Goal: Task Accomplishment & Management: Manage account settings

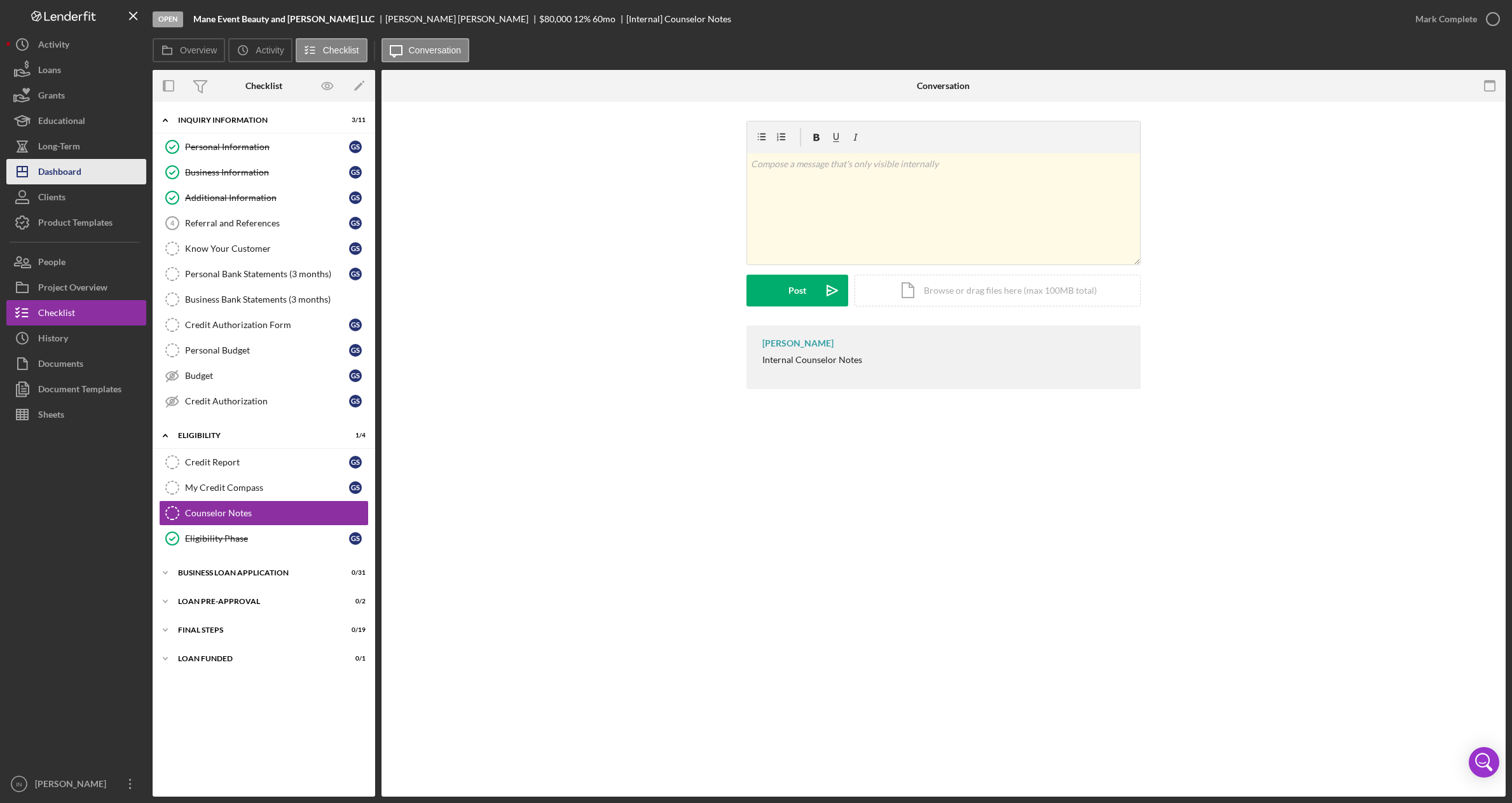
click at [64, 170] on div "Dashboard" at bounding box center [60, 173] width 43 height 29
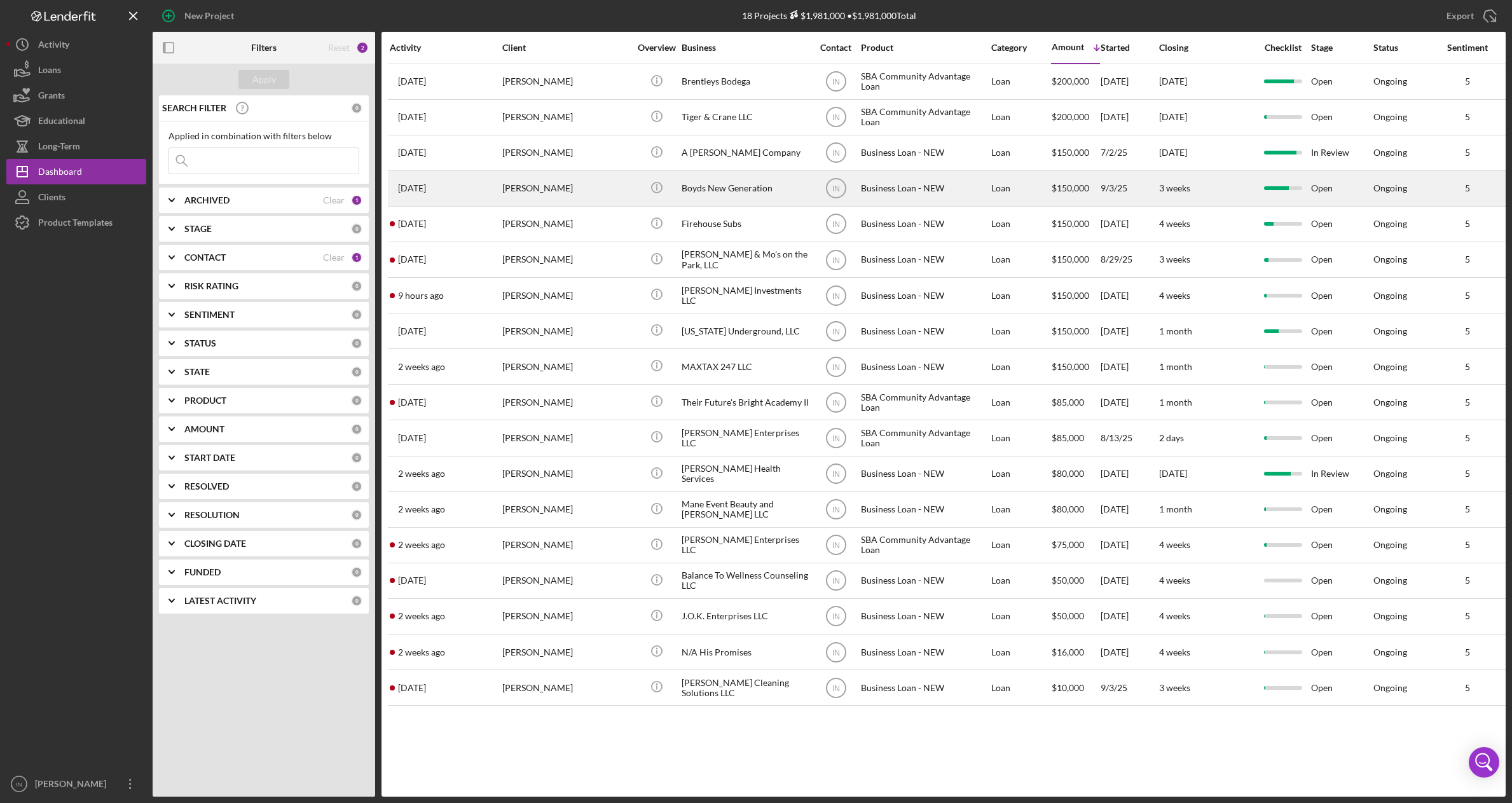
click at [592, 189] on div "[PERSON_NAME]" at bounding box center [566, 189] width 127 height 34
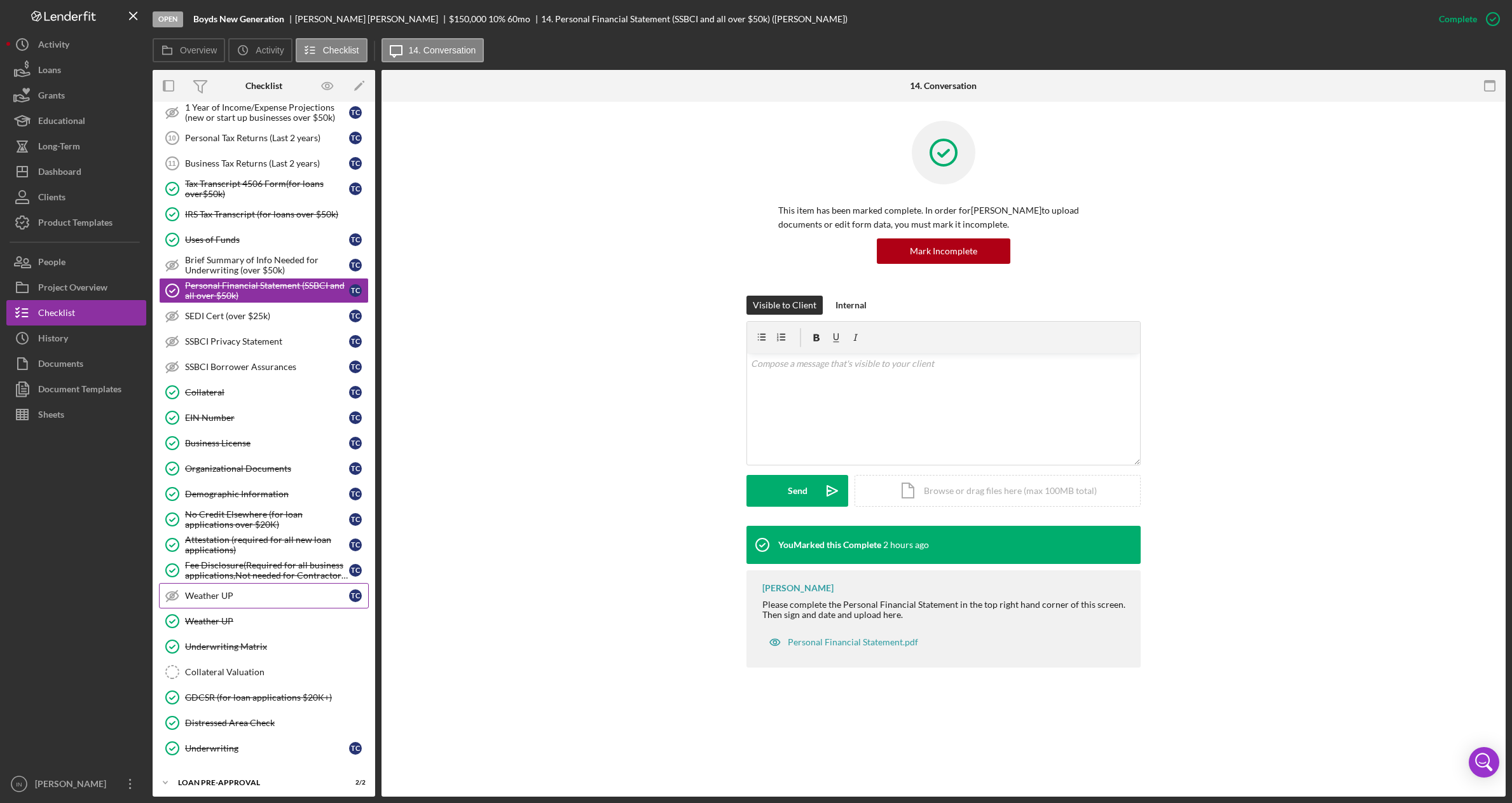
scroll to position [282, 0]
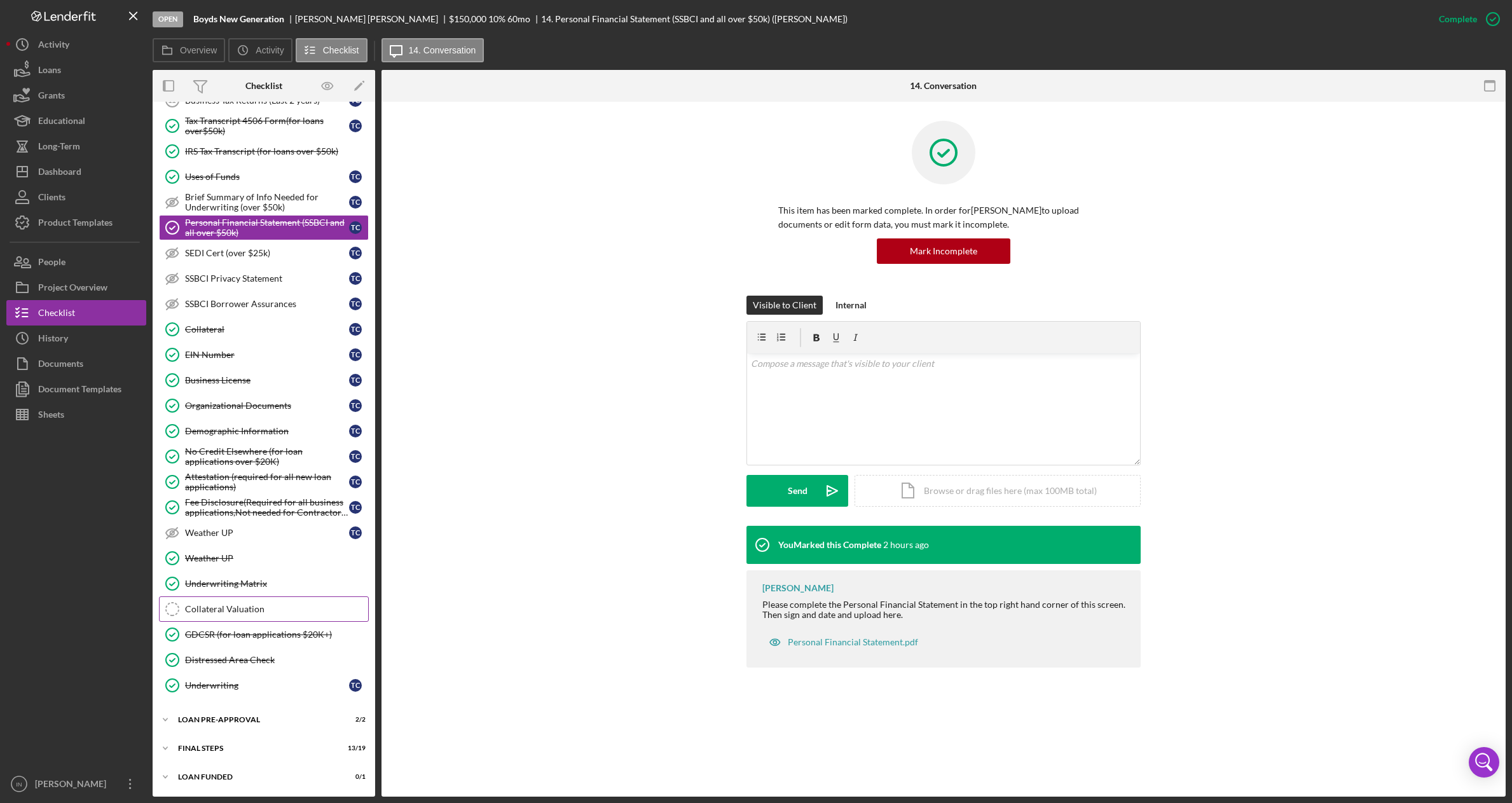
click at [249, 608] on div "Collateral Valuation" at bounding box center [276, 608] width 183 height 10
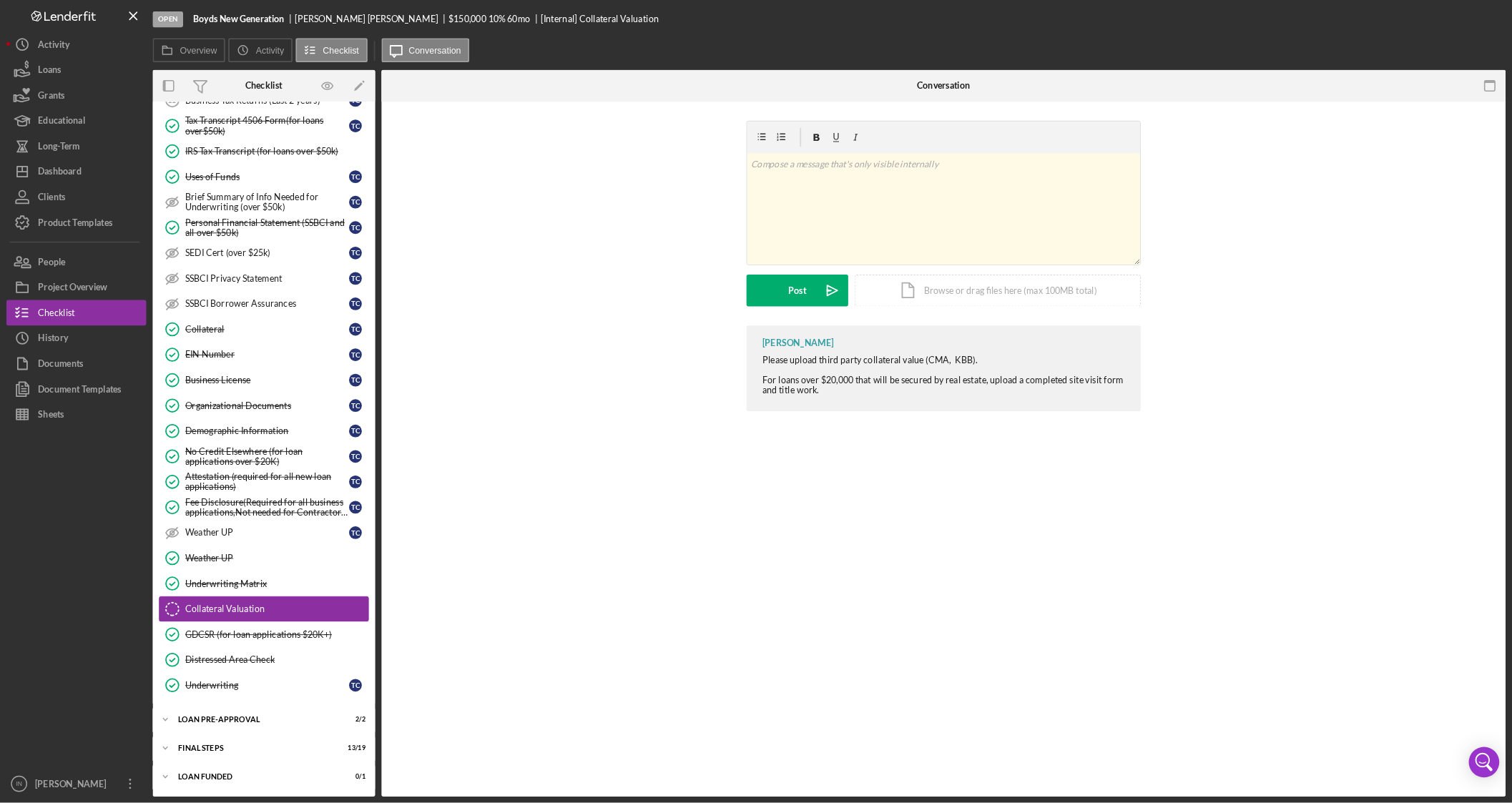
scroll to position [317, 0]
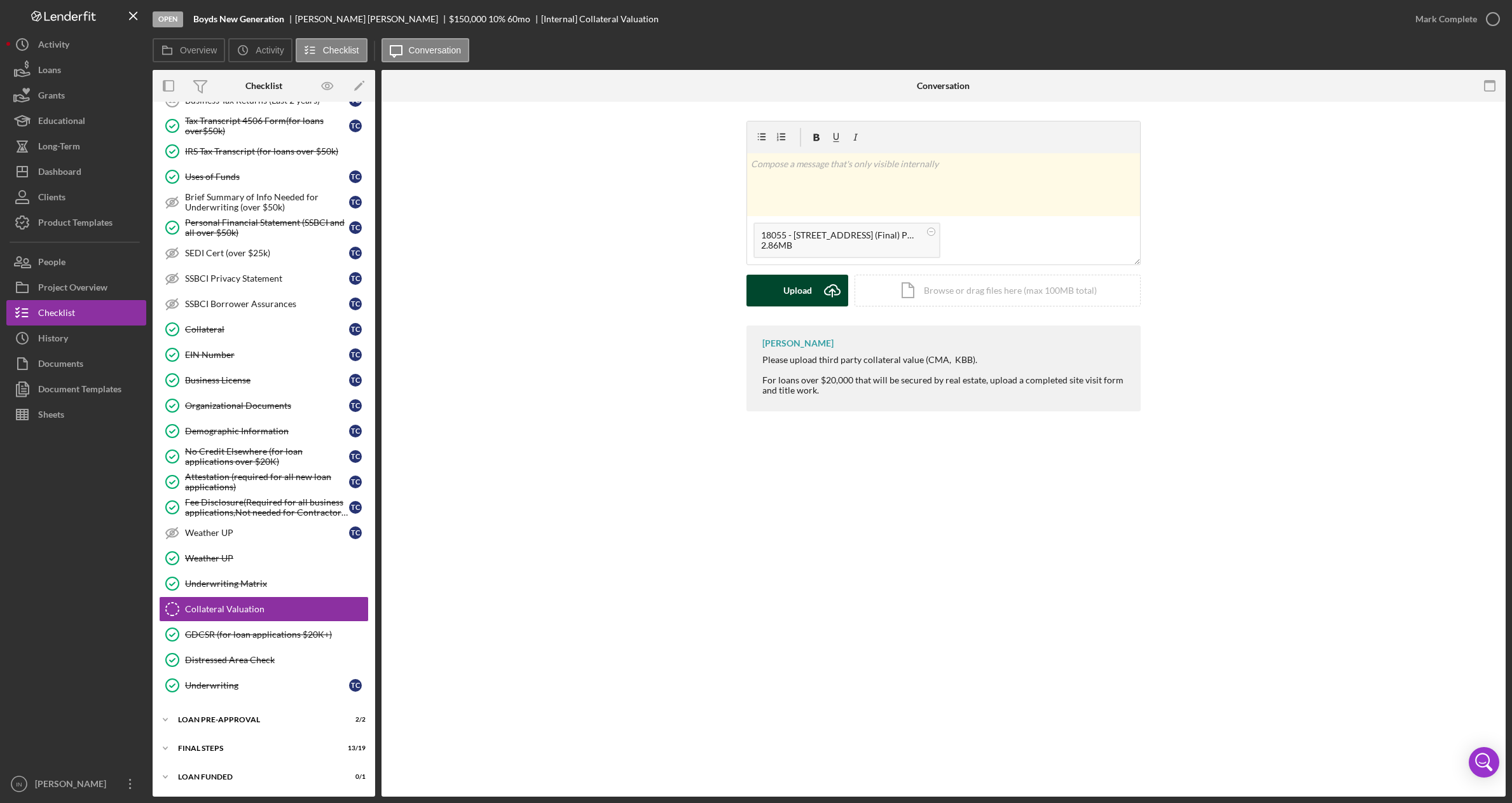
click at [808, 281] on div "Upload" at bounding box center [798, 290] width 29 height 32
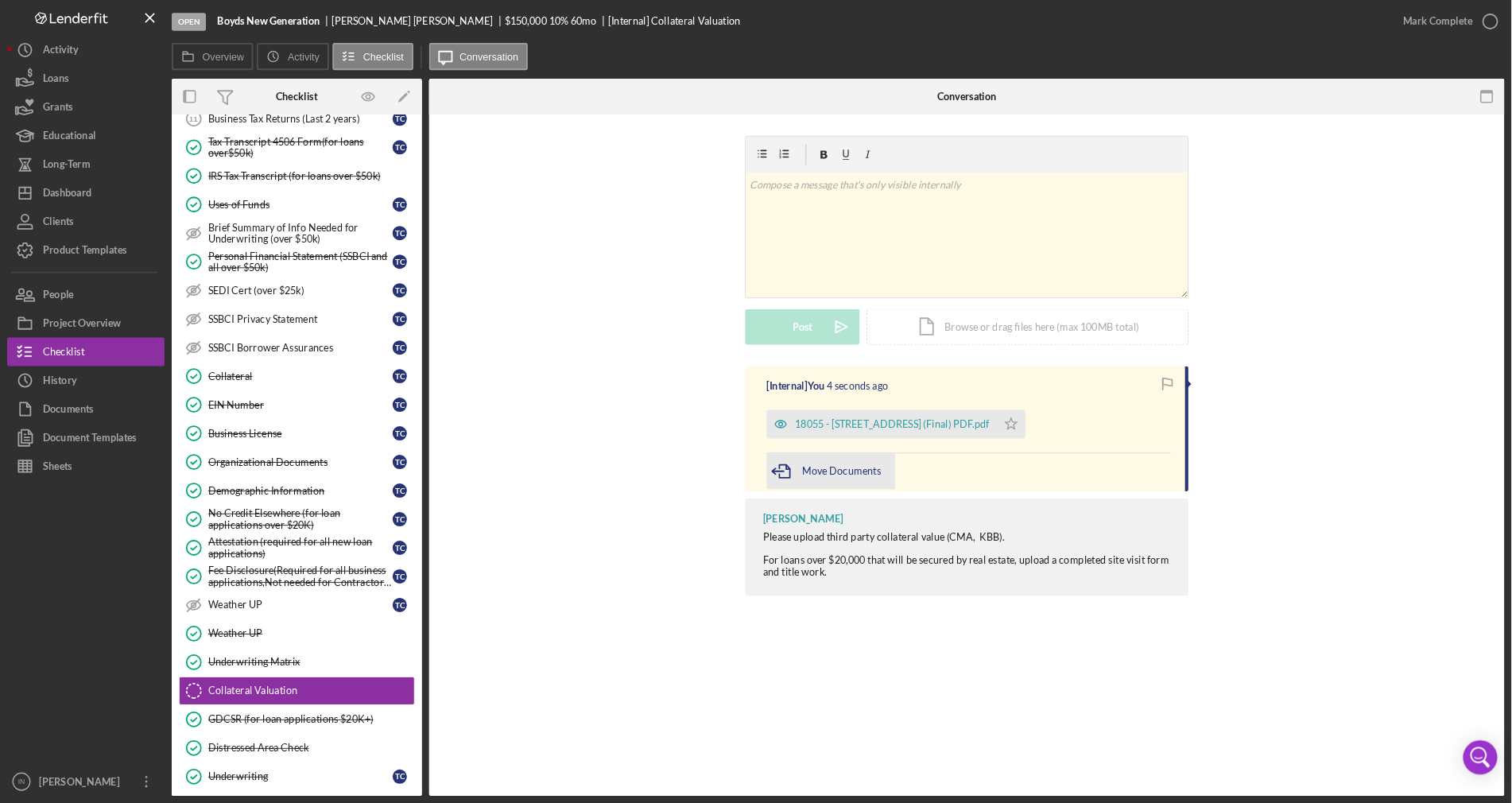
scroll to position [346, 0]
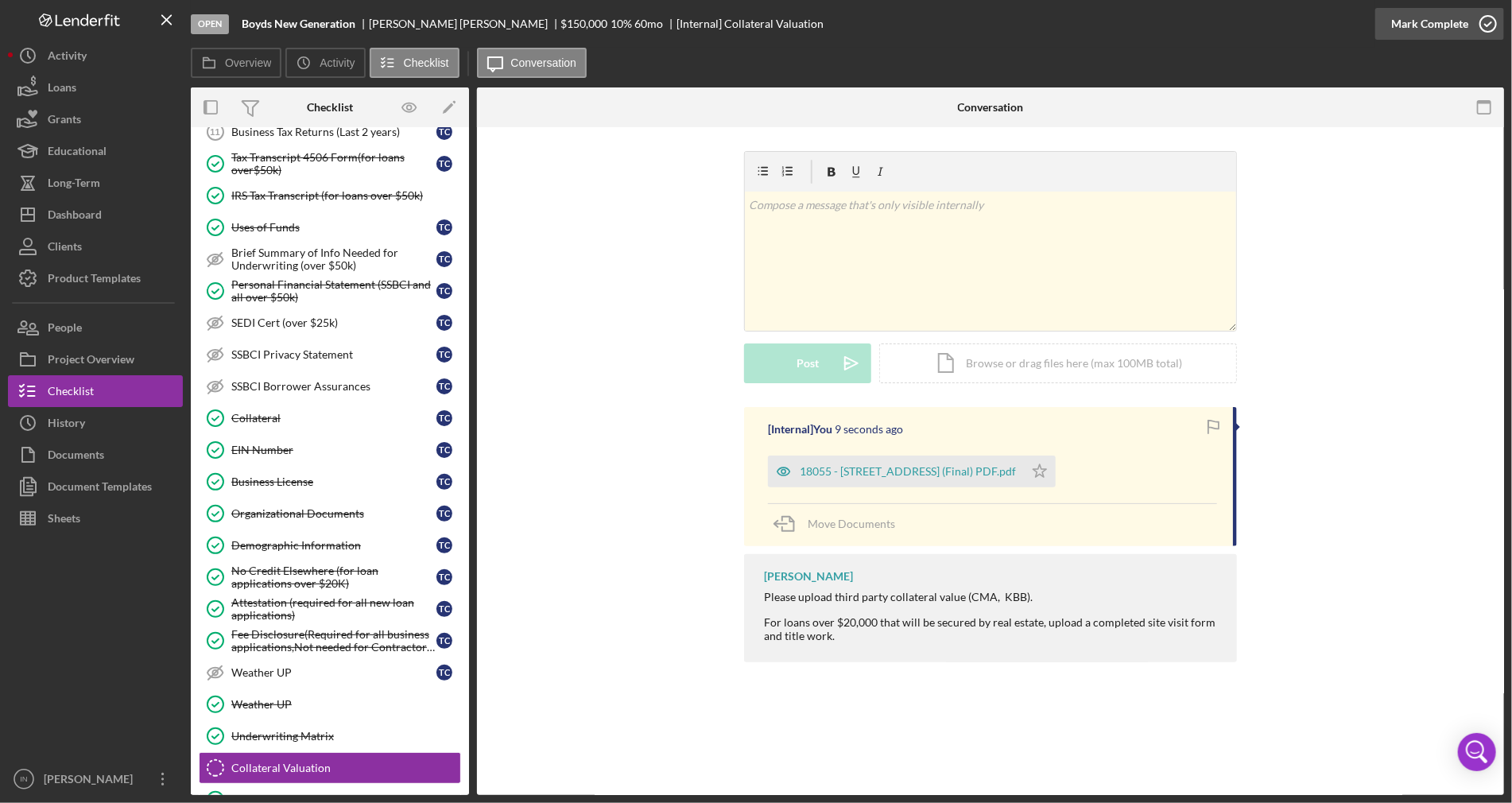
click at [1436, 18] on div "Mark Complete" at bounding box center [1430, 23] width 77 height 32
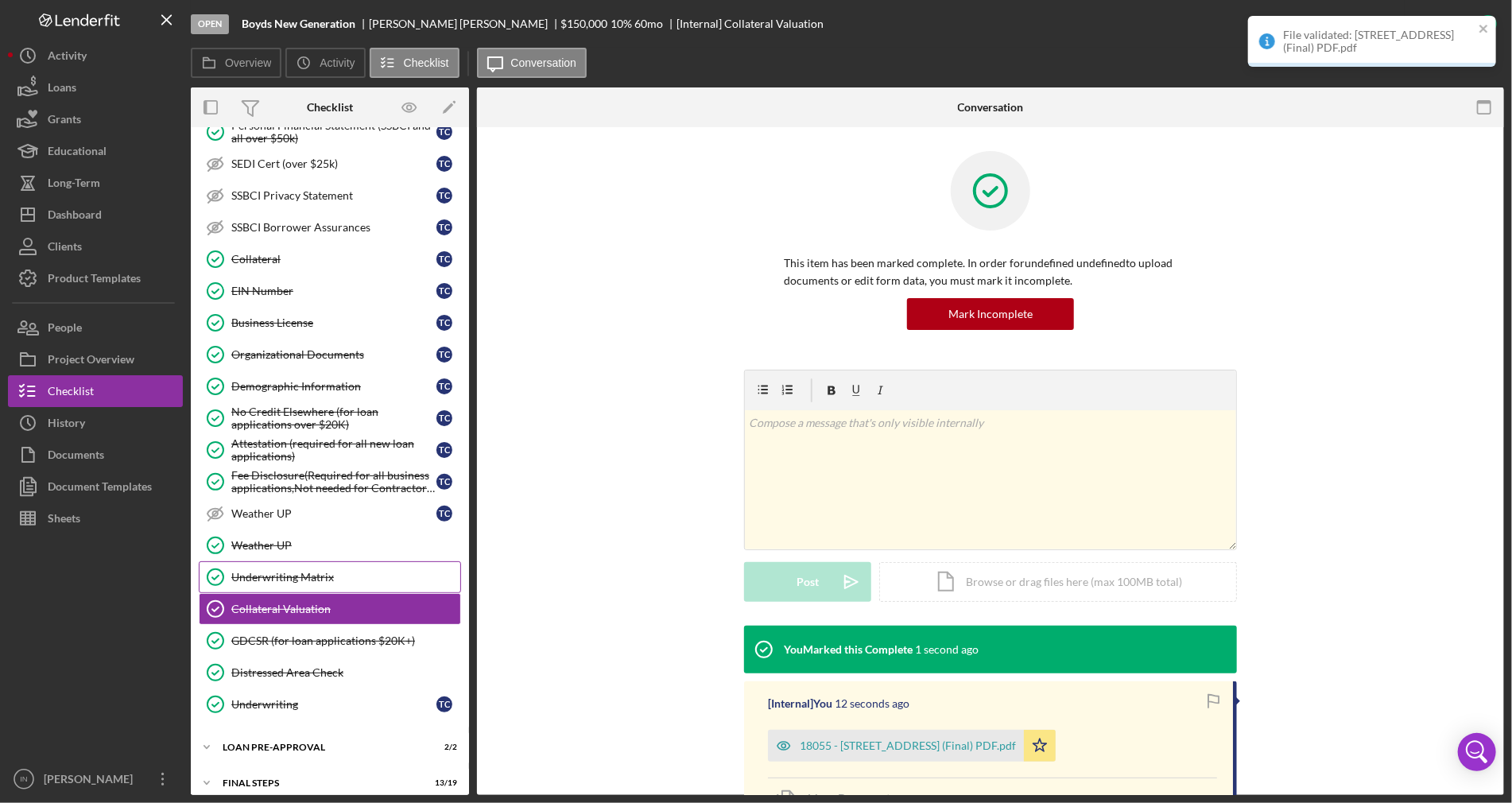
scroll to position [542, 0]
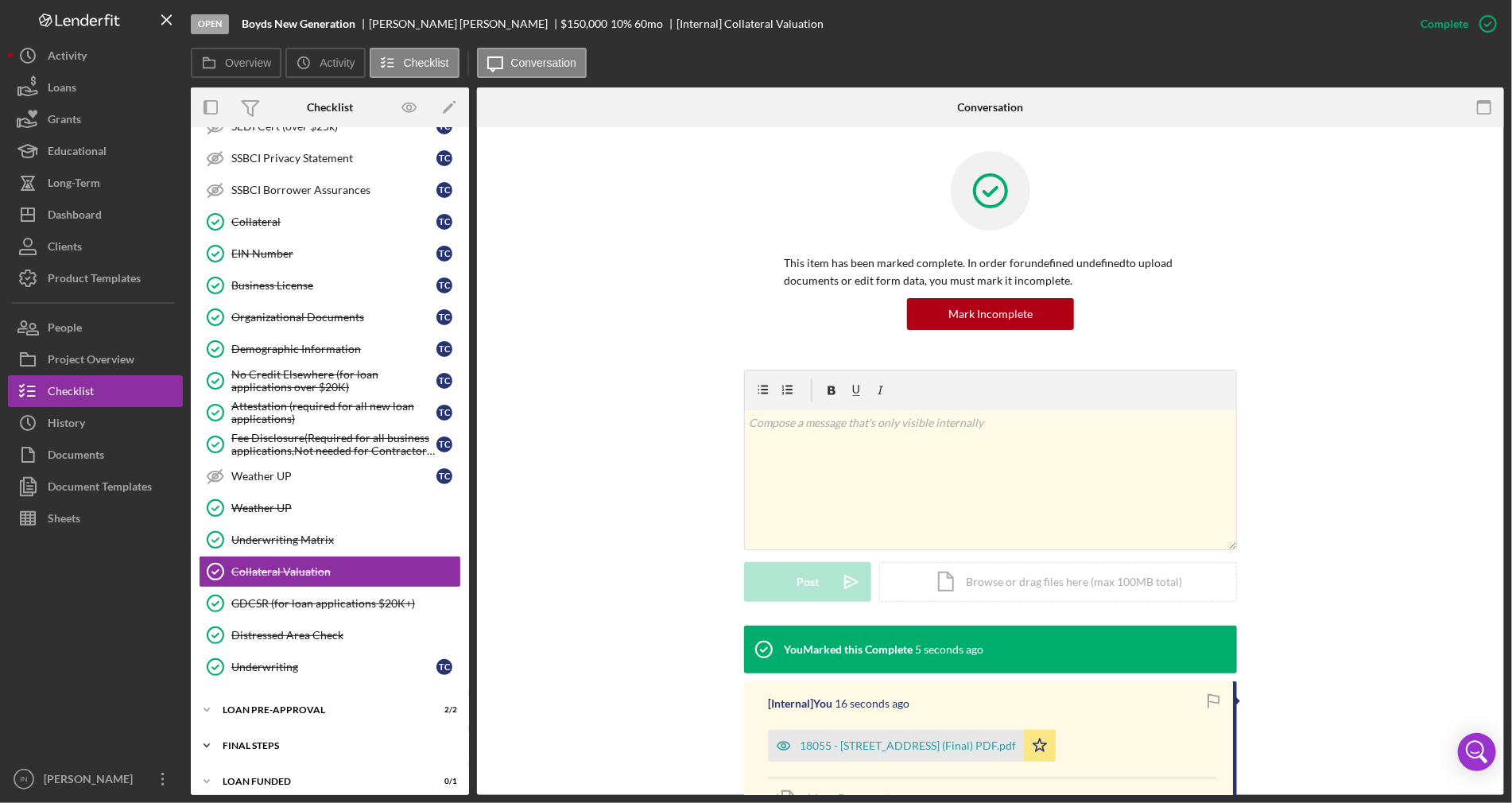
click at [267, 741] on div "FINAL STEPS" at bounding box center [336, 745] width 227 height 9
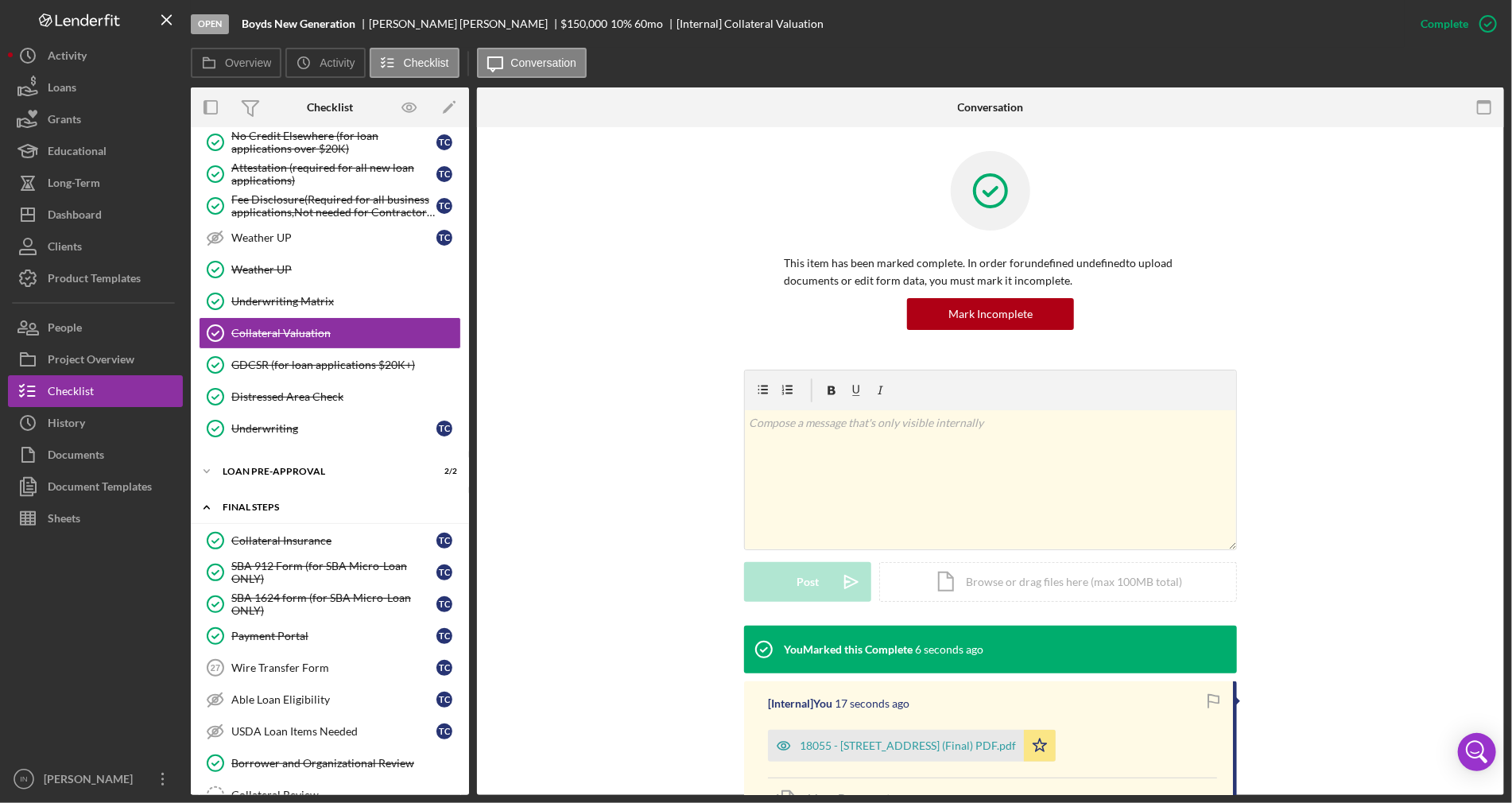
scroll to position [860, 0]
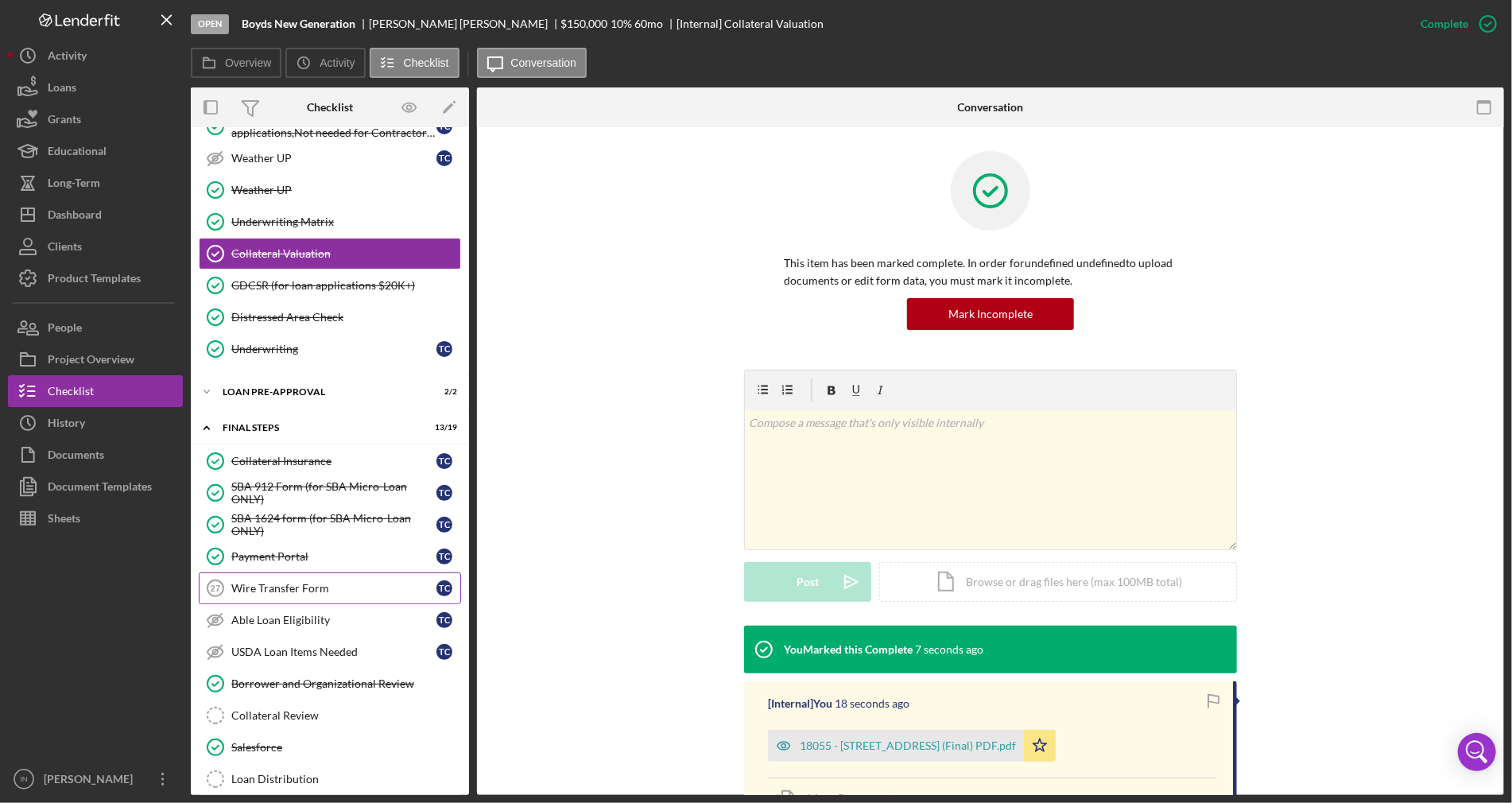
click at [322, 583] on div "Wire Transfer Form" at bounding box center [334, 588] width 205 height 13
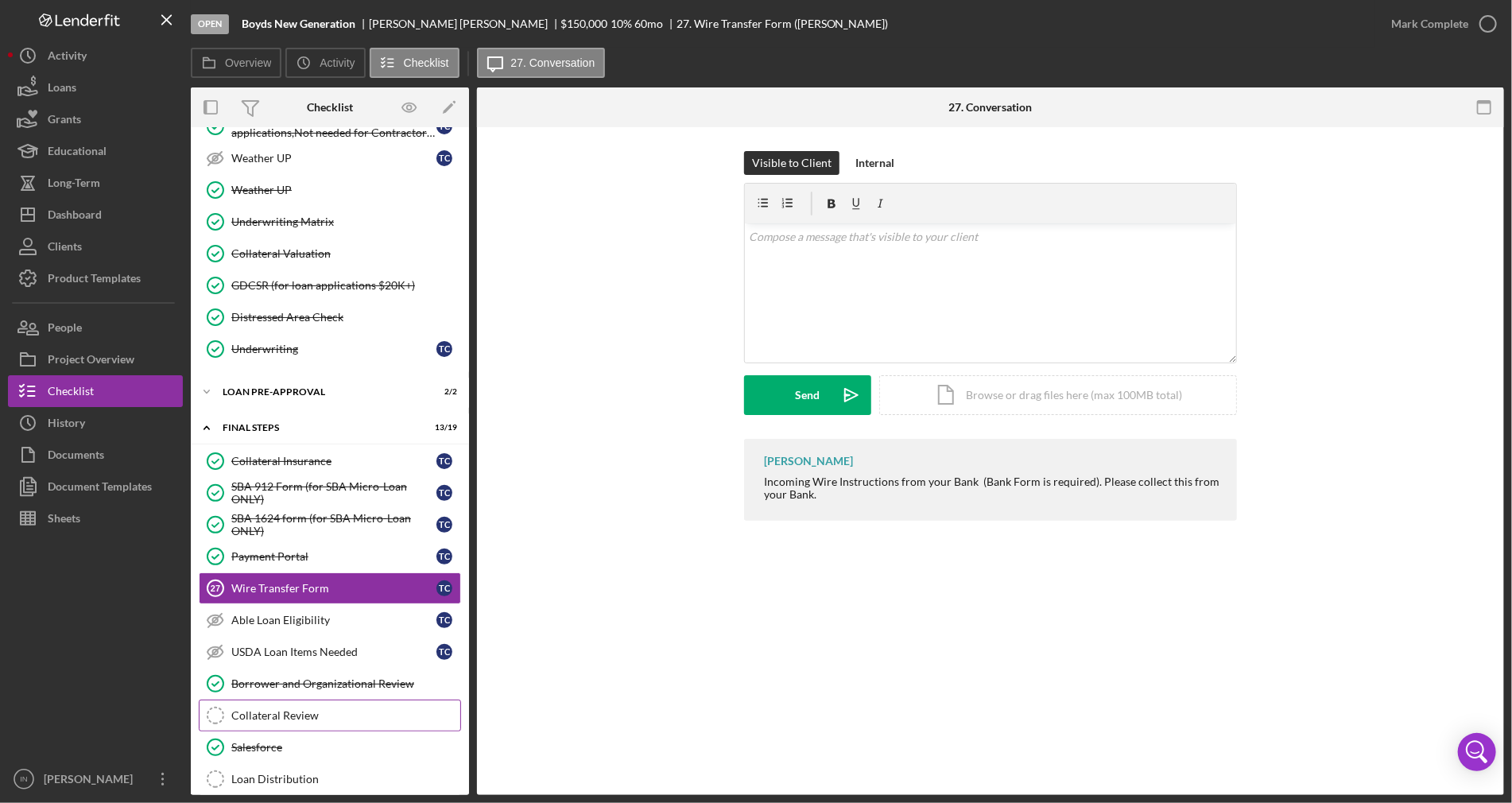
click at [313, 709] on div "Collateral Review" at bounding box center [346, 715] width 229 height 13
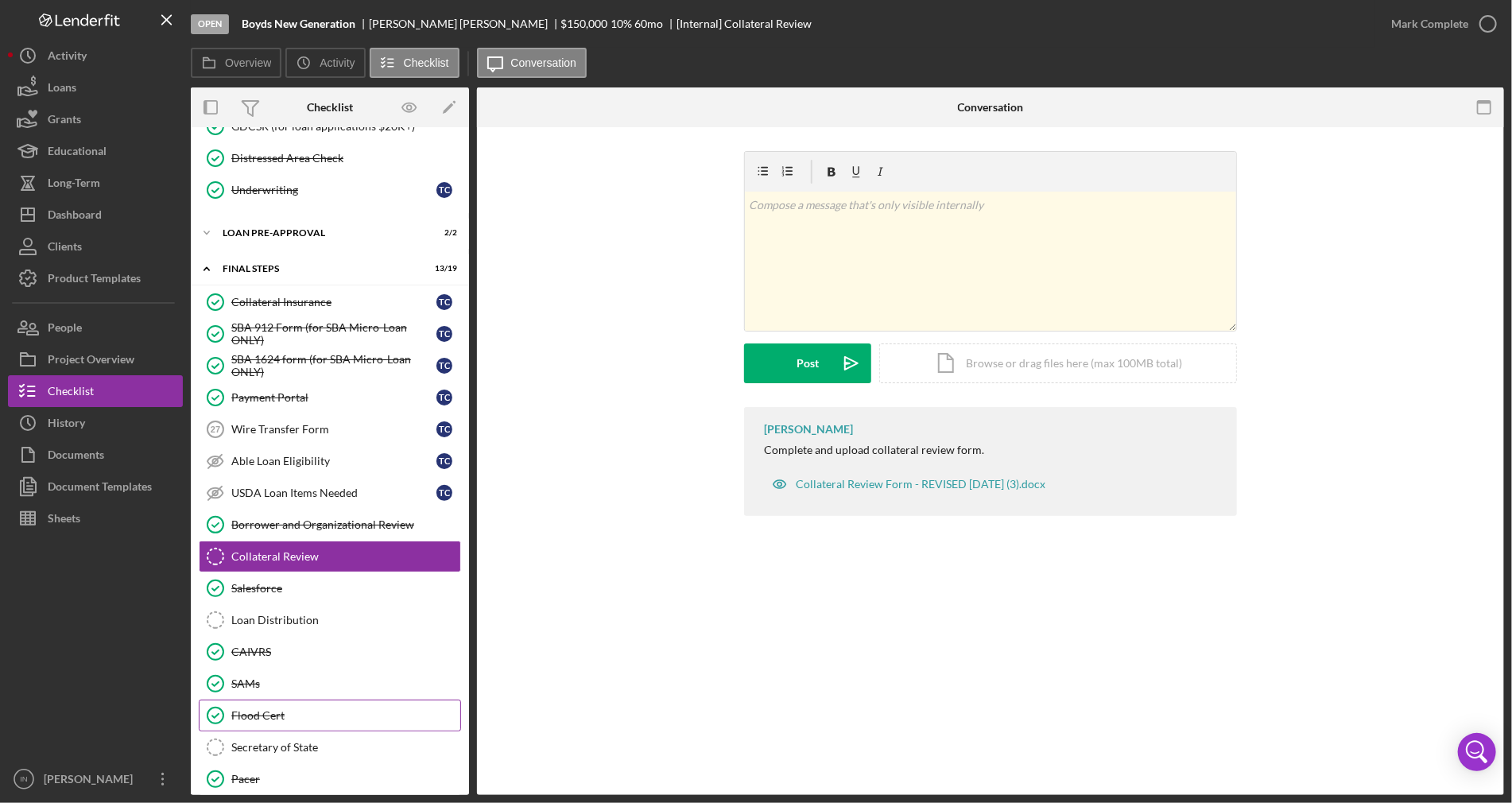
scroll to position [1099, 0]
